Goal: Check status: Check status

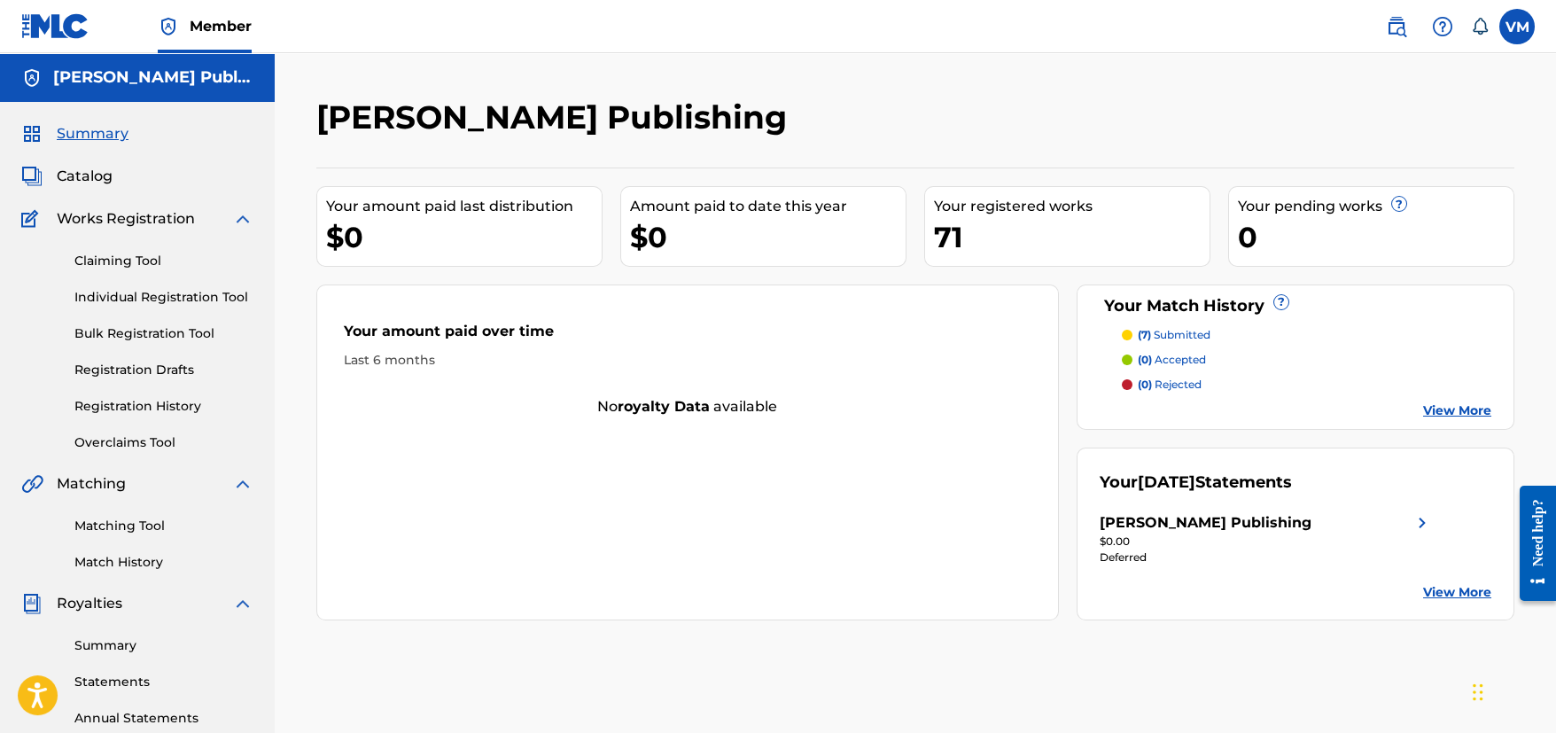
click at [1506, 20] on label at bounding box center [1516, 26] width 35 height 35
click at [1517, 27] on input "VM [PERSON_NAME] [EMAIL_ADDRESS][DOMAIN_NAME] Notification Preferences Profile …" at bounding box center [1517, 27] width 0 height 0
click at [1358, 245] on p "Log out" at bounding box center [1346, 251] width 42 height 16
click at [1517, 27] on input "VM [PERSON_NAME] [EMAIL_ADDRESS][DOMAIN_NAME] Notification Preferences Profile …" at bounding box center [1517, 27] width 0 height 0
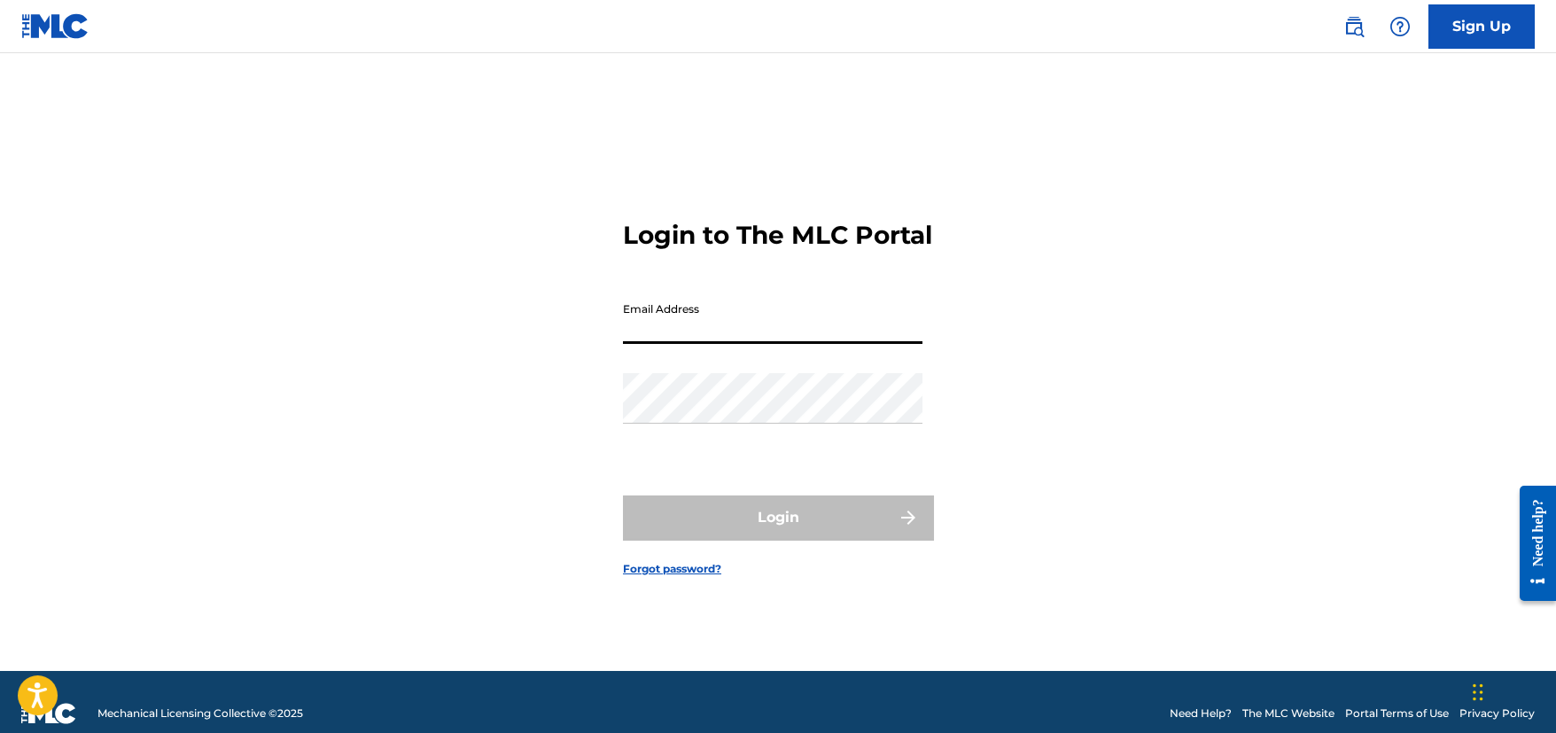
click at [893, 344] on input "Email Address" at bounding box center [773, 318] width 300 height 51
type input "b"
type input "[EMAIL_ADDRESS][DOMAIN_NAME]"
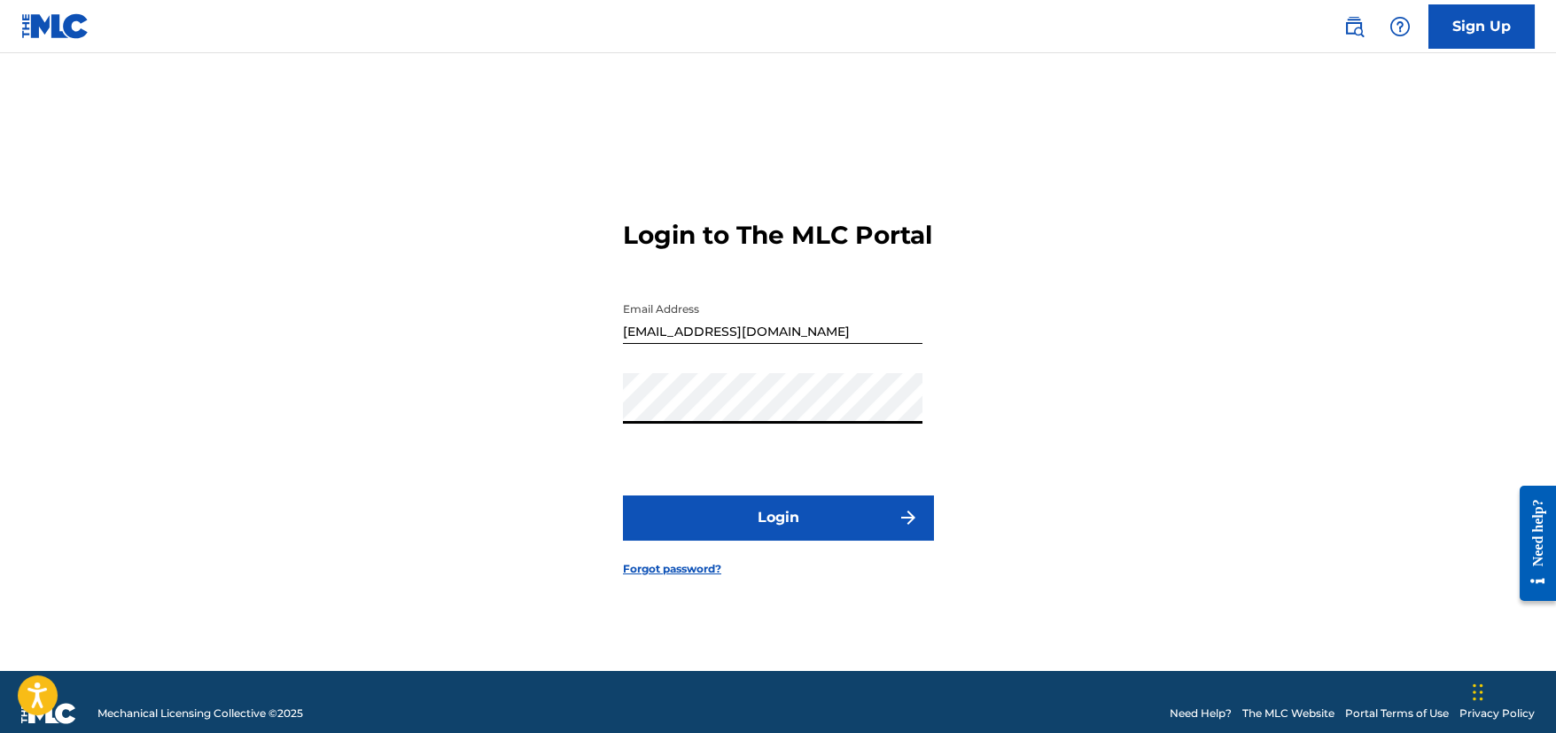
click at [772, 523] on button "Login" at bounding box center [778, 517] width 310 height 44
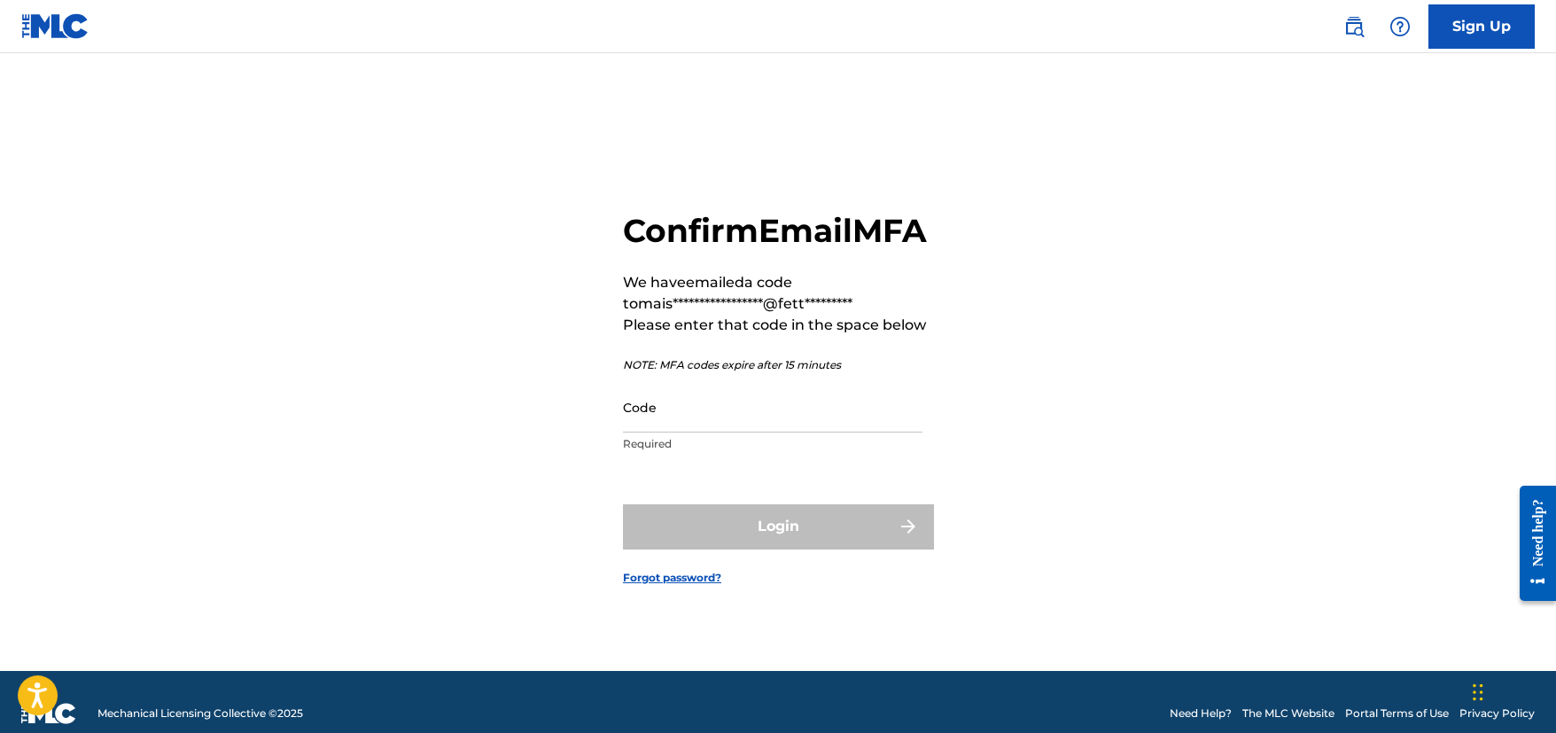
click at [796, 432] on input "Code" at bounding box center [773, 407] width 300 height 51
paste input "225807"
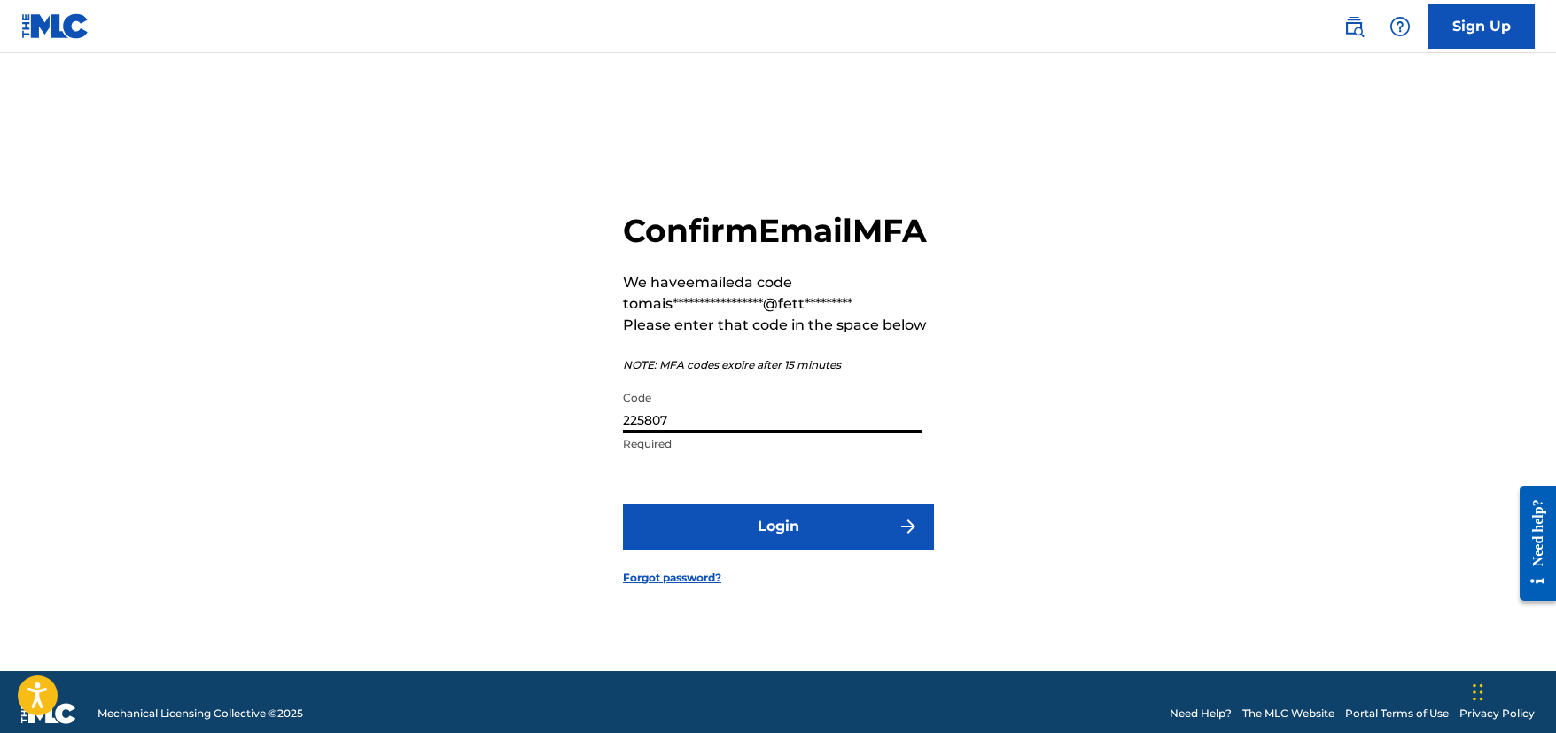
type input "225807"
click at [823, 549] on button "Login" at bounding box center [778, 526] width 310 height 44
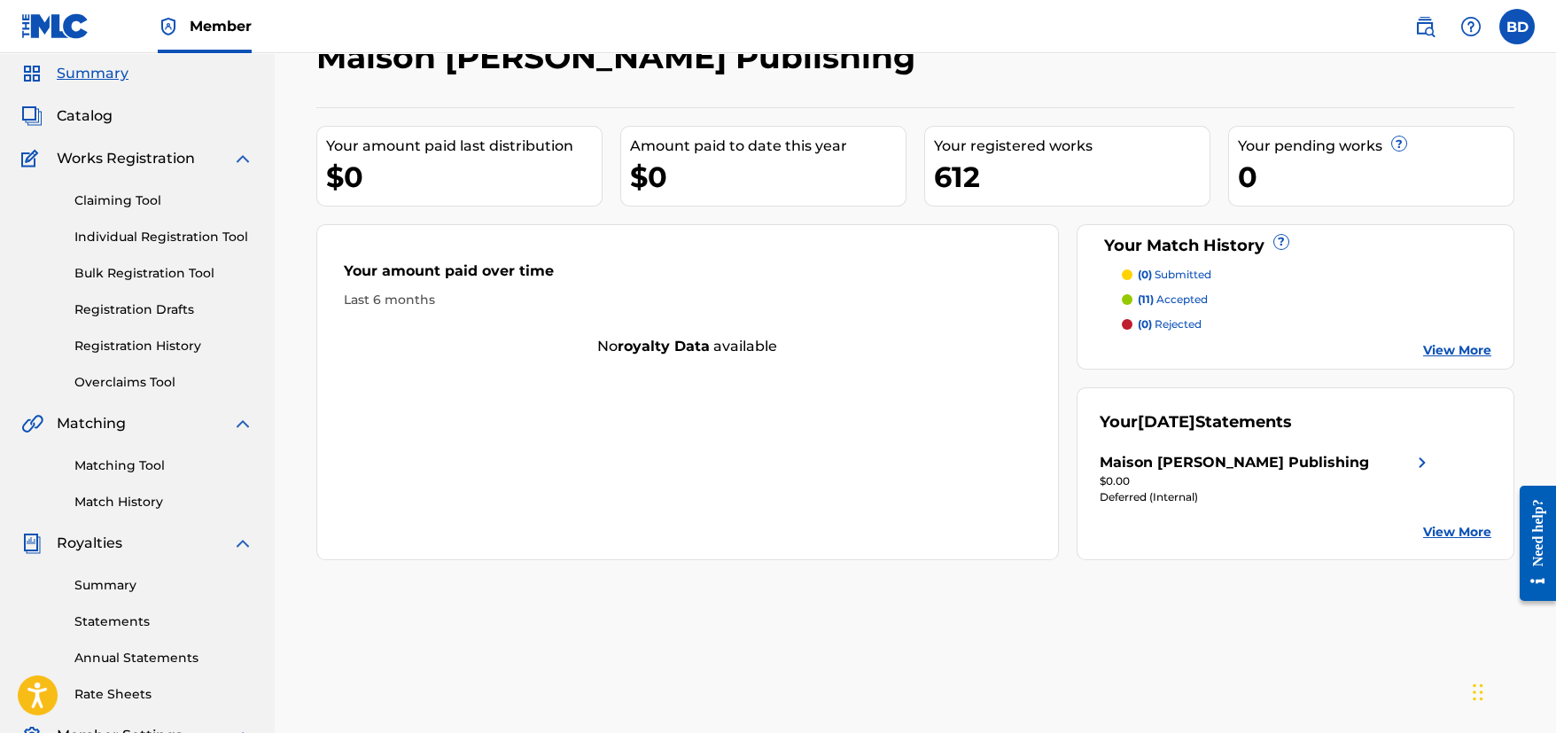
scroll to position [177, 0]
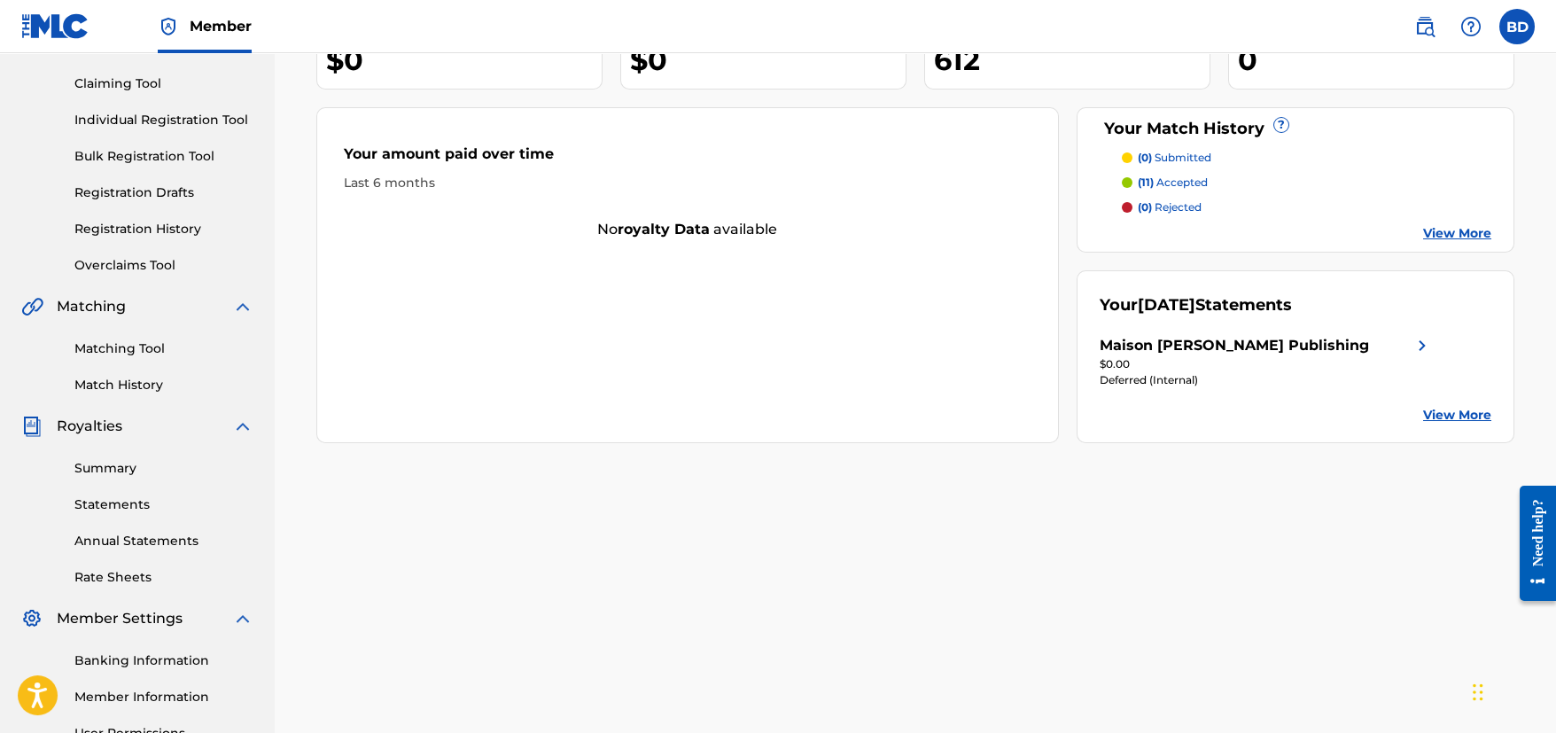
drag, startPoint x: 98, startPoint y: 470, endPoint x: 197, endPoint y: 471, distance: 98.4
click at [98, 470] on link "Summary" at bounding box center [163, 468] width 179 height 19
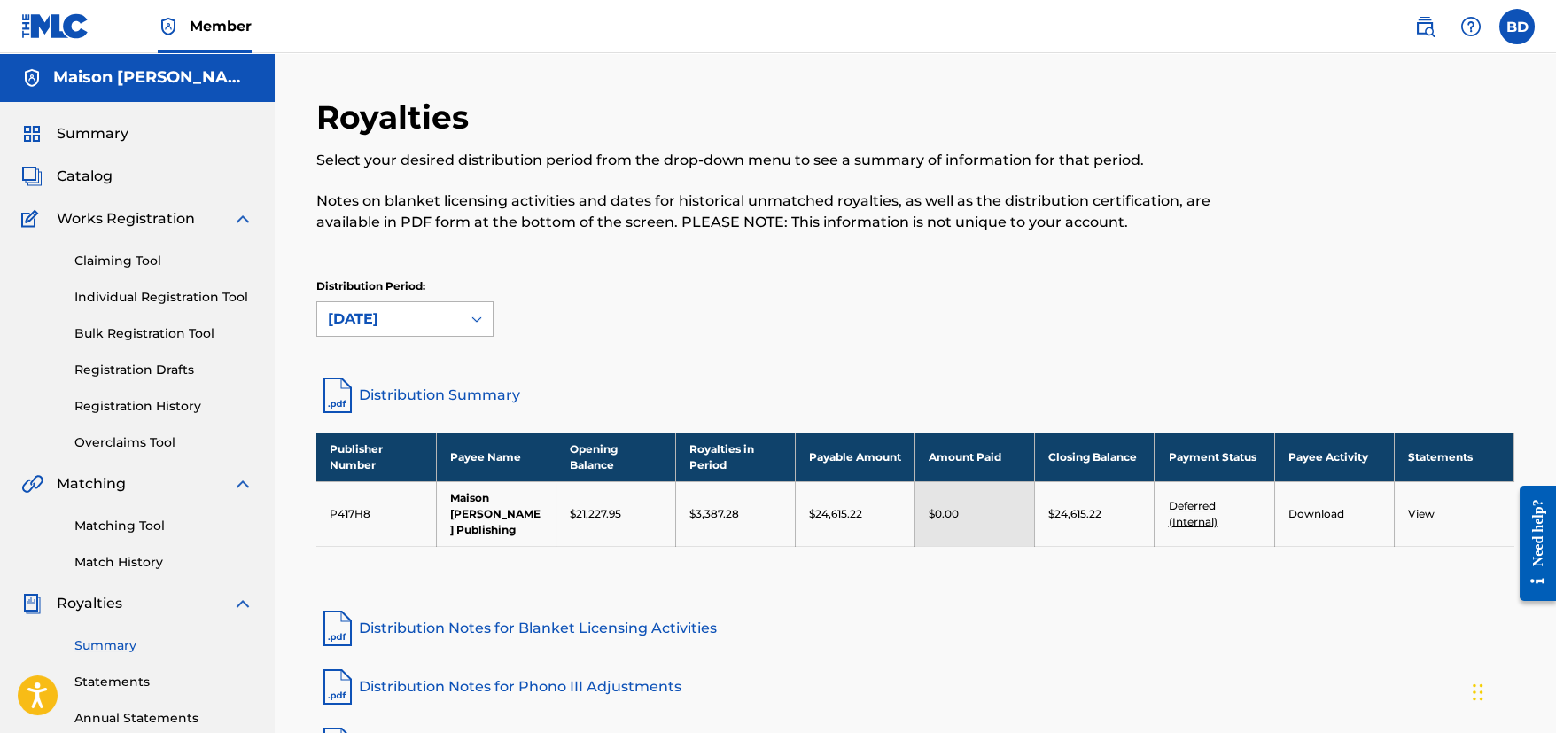
click at [477, 327] on div at bounding box center [477, 319] width 32 height 32
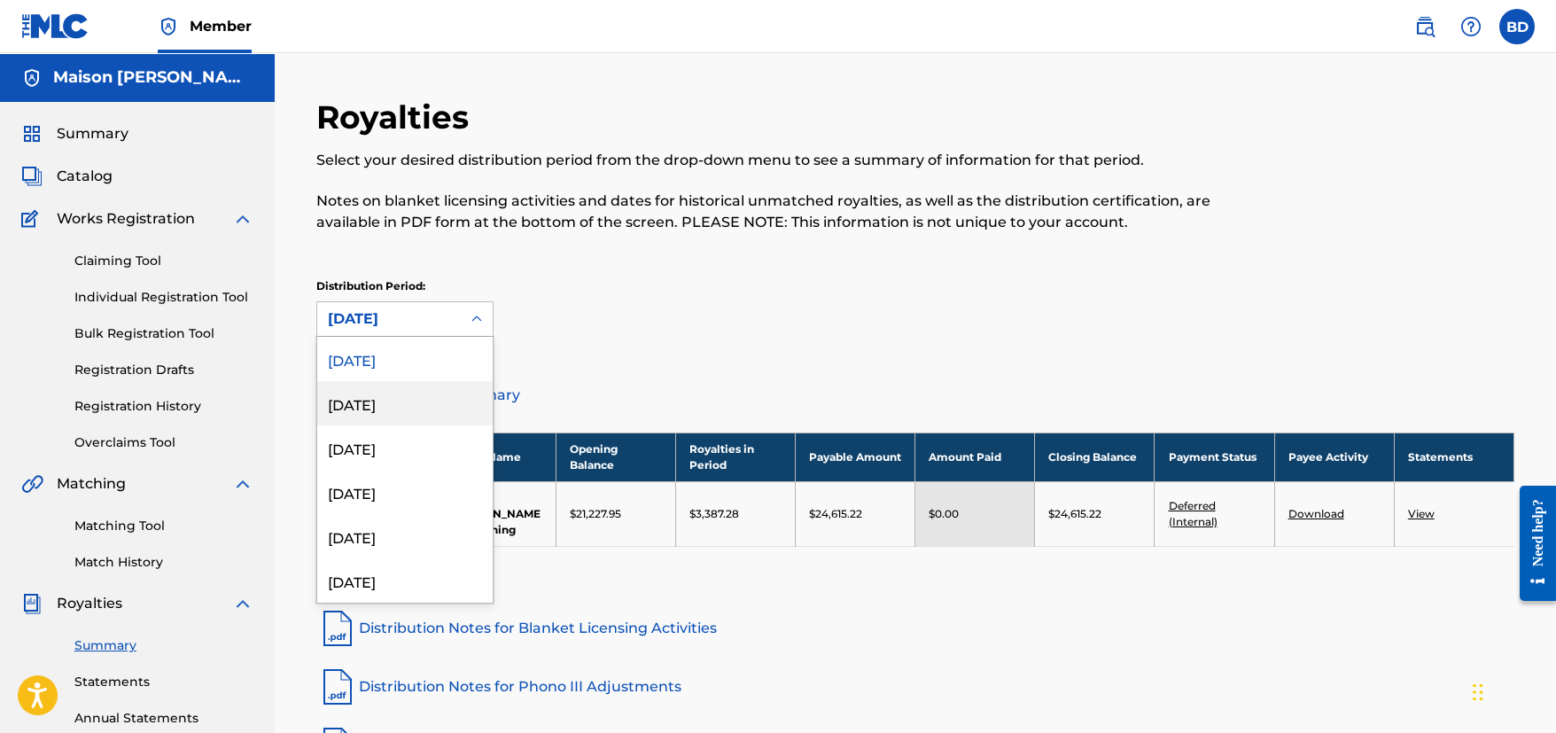
click at [392, 397] on div "[DATE]" at bounding box center [404, 403] width 175 height 44
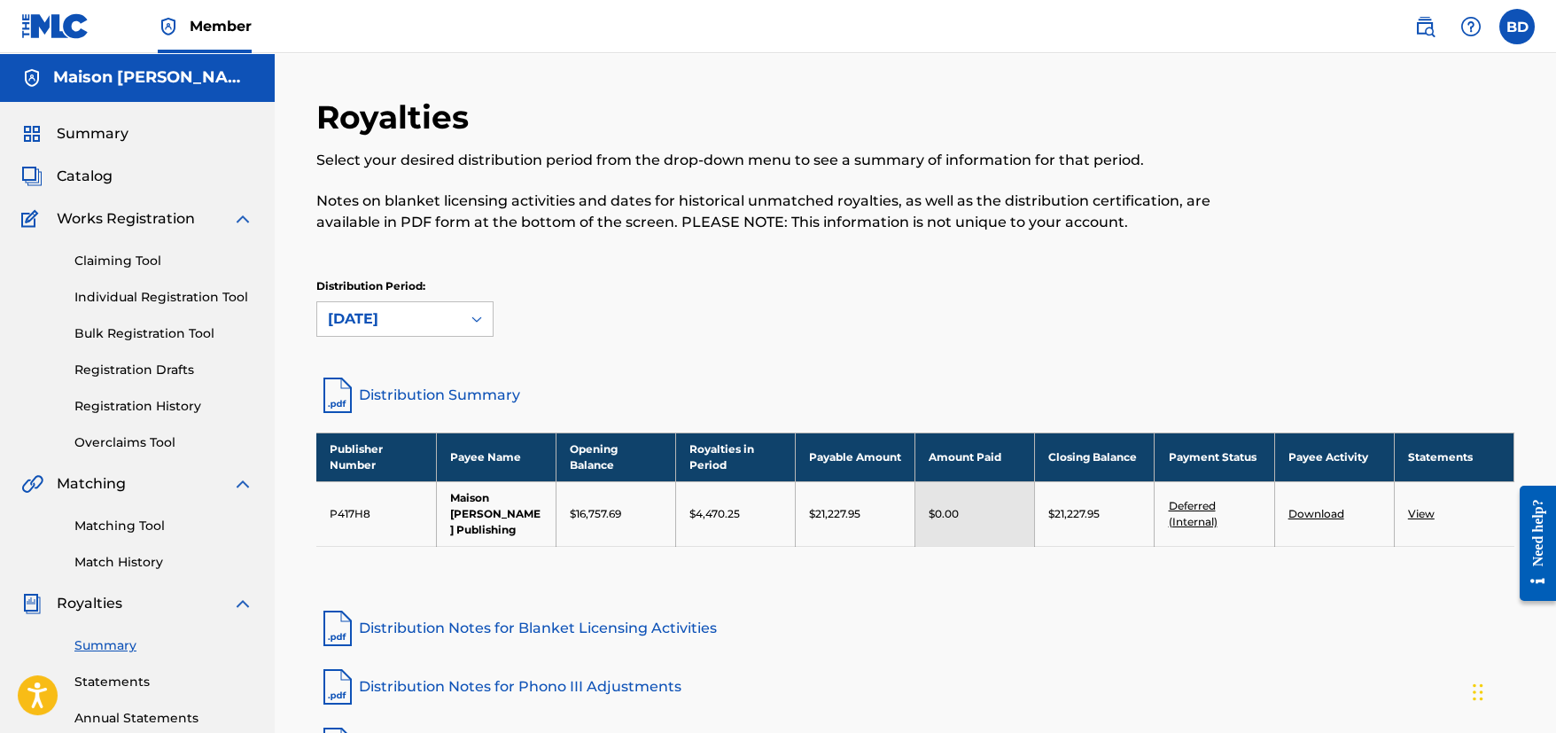
click at [416, 328] on div "[DATE]" at bounding box center [389, 318] width 122 height 21
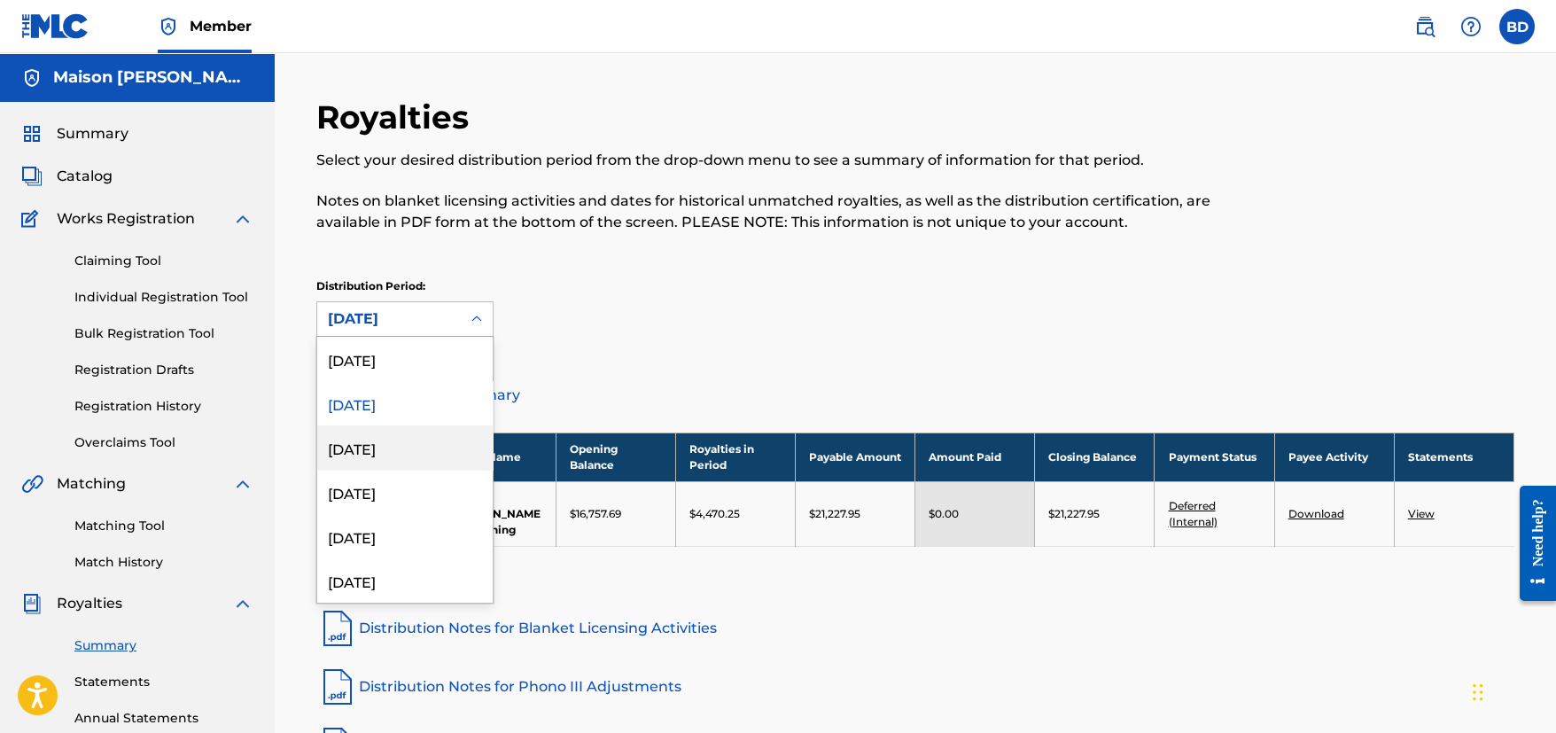
click at [376, 434] on div "[DATE]" at bounding box center [404, 447] width 175 height 44
